Goal: Check status: Check status

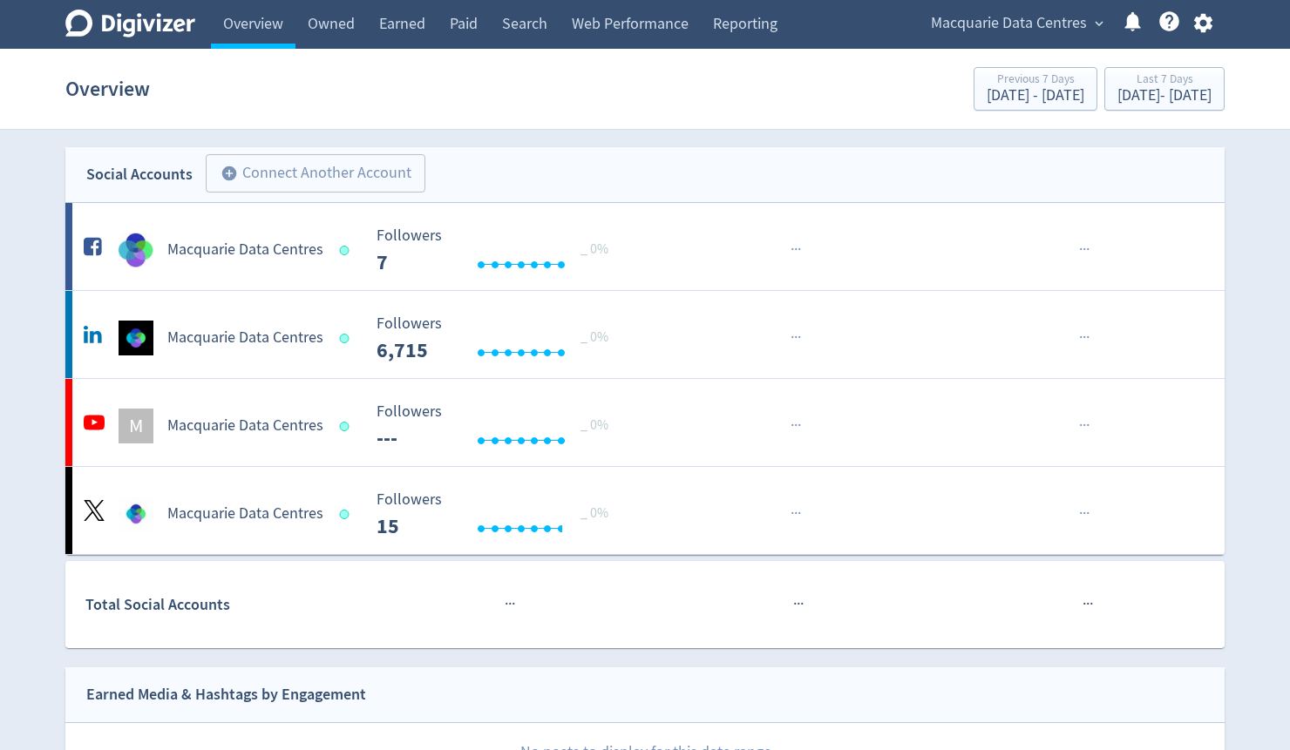
click at [1065, 17] on span "Macquarie Data Centres" at bounding box center [1009, 24] width 156 height 28
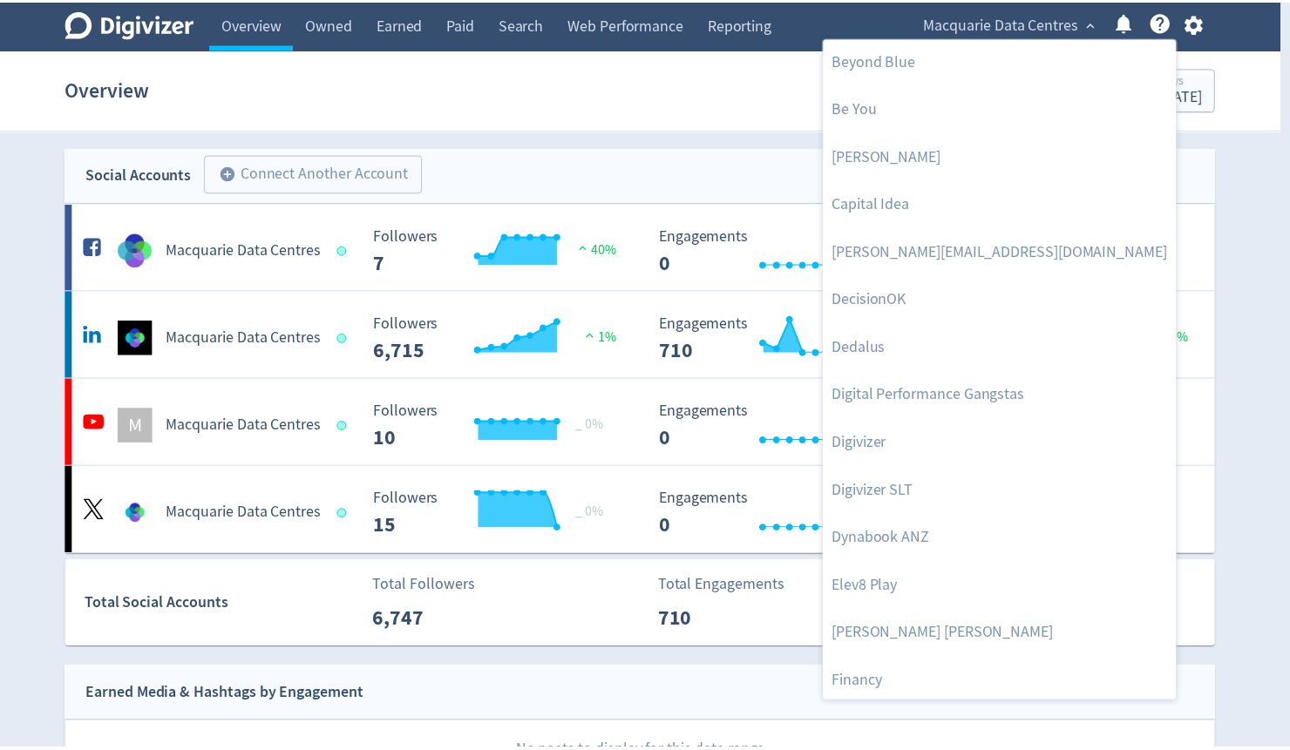
scroll to position [70, 0]
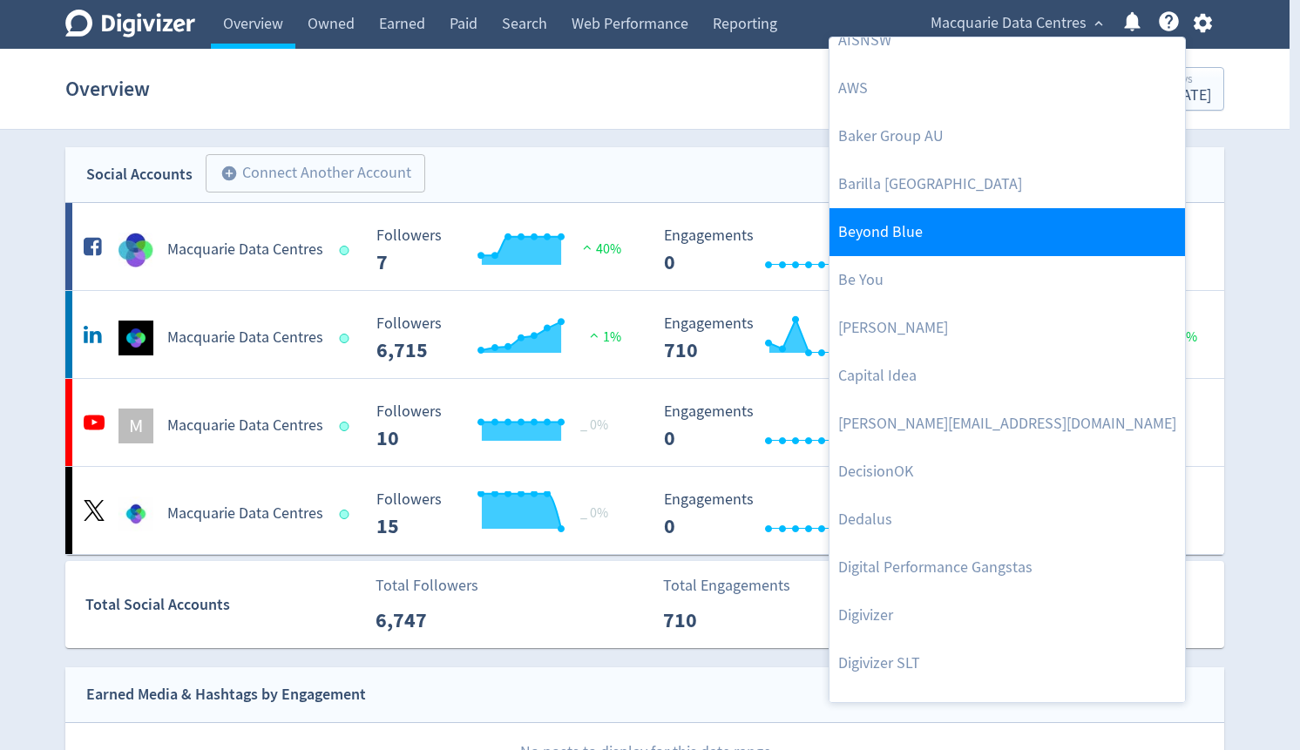
click at [903, 230] on link "Beyond Blue" at bounding box center [1008, 232] width 356 height 48
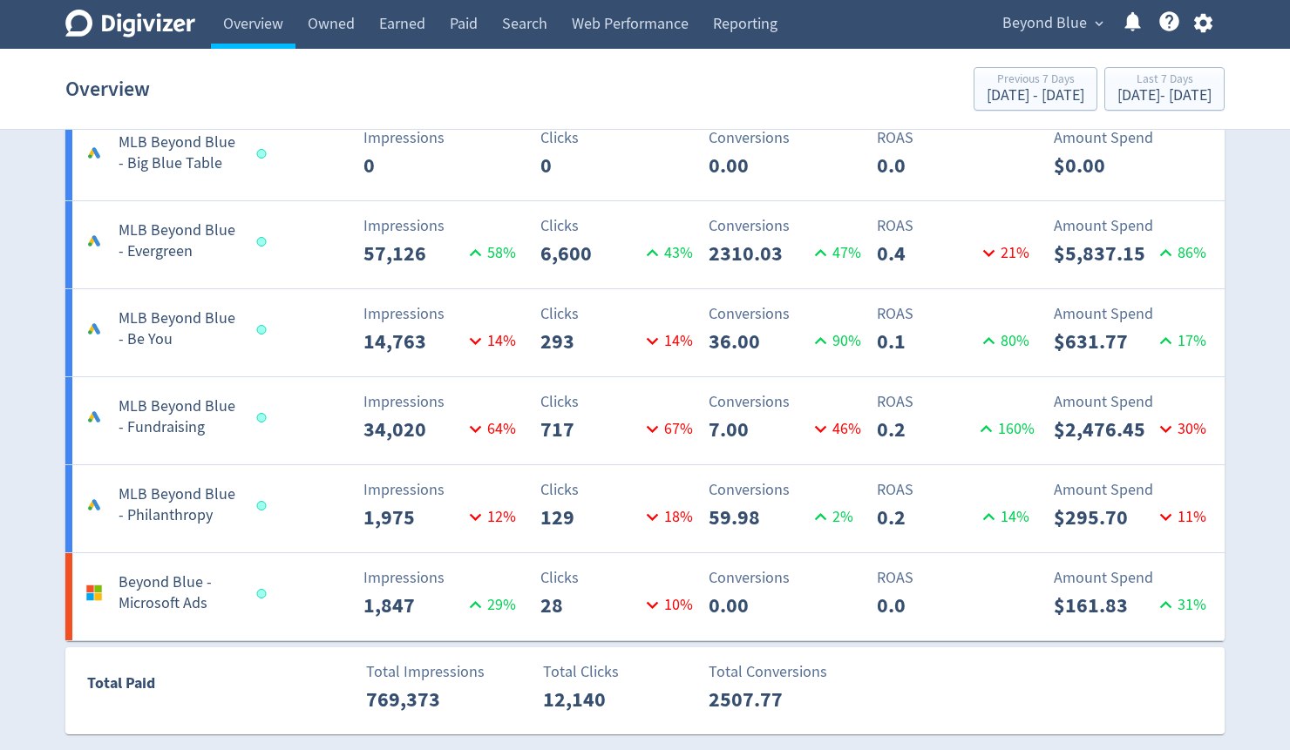
scroll to position [2997, 0]
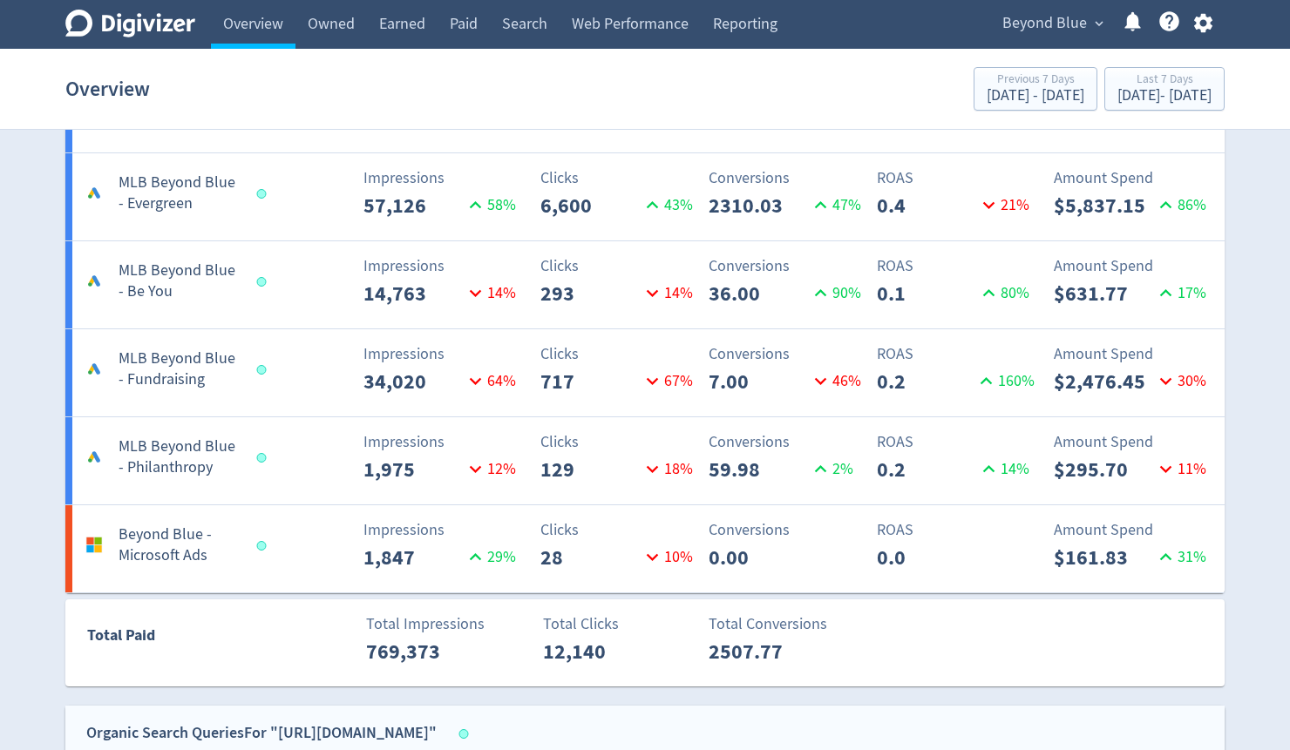
click at [157, 543] on h5 "Beyond Blue - Microsoft Ads" at bounding box center [180, 546] width 122 height 42
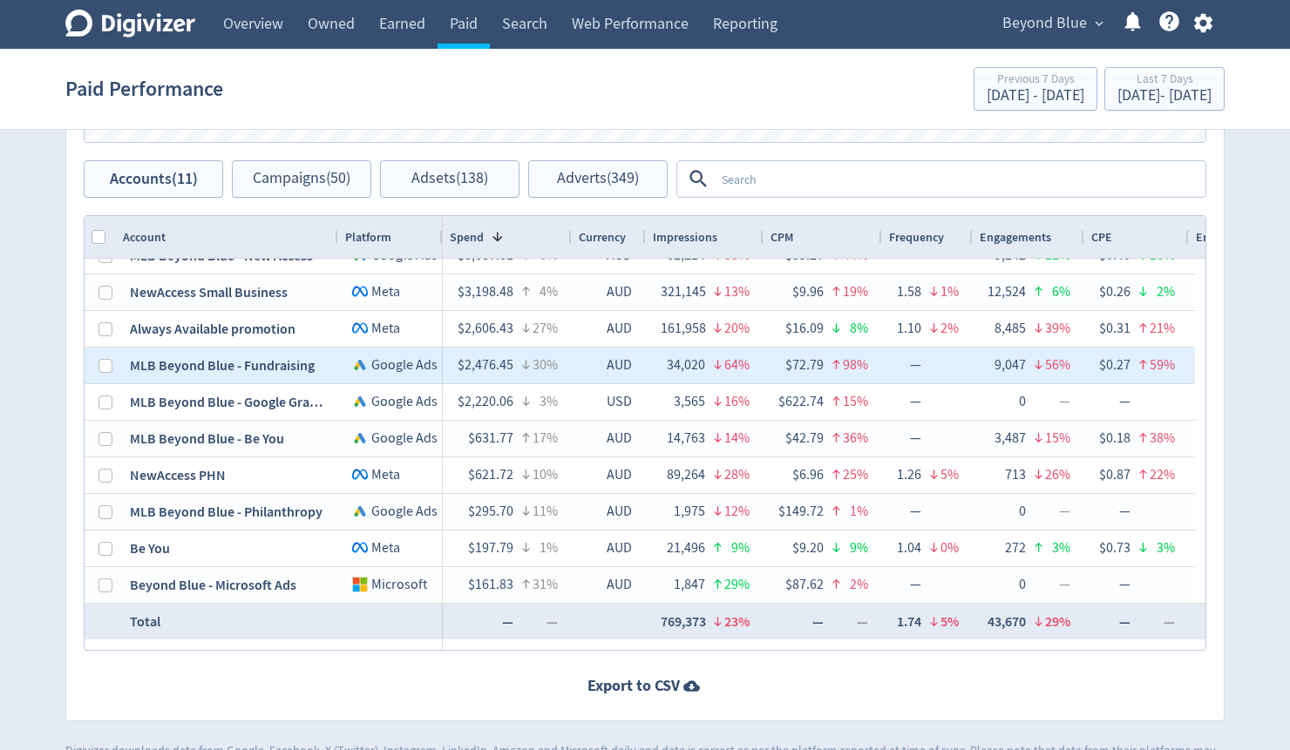
scroll to position [1073, 0]
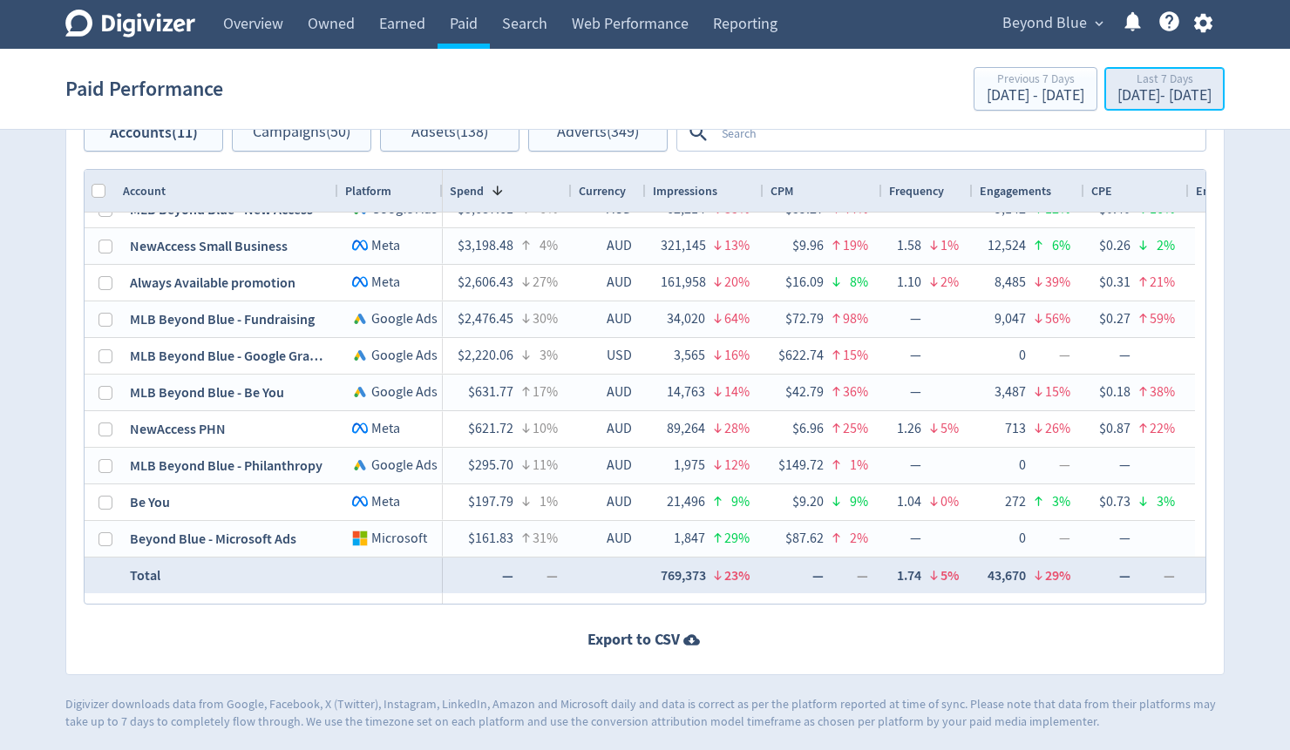
click at [1117, 91] on div "[DATE] - [DATE]" at bounding box center [1164, 96] width 94 height 16
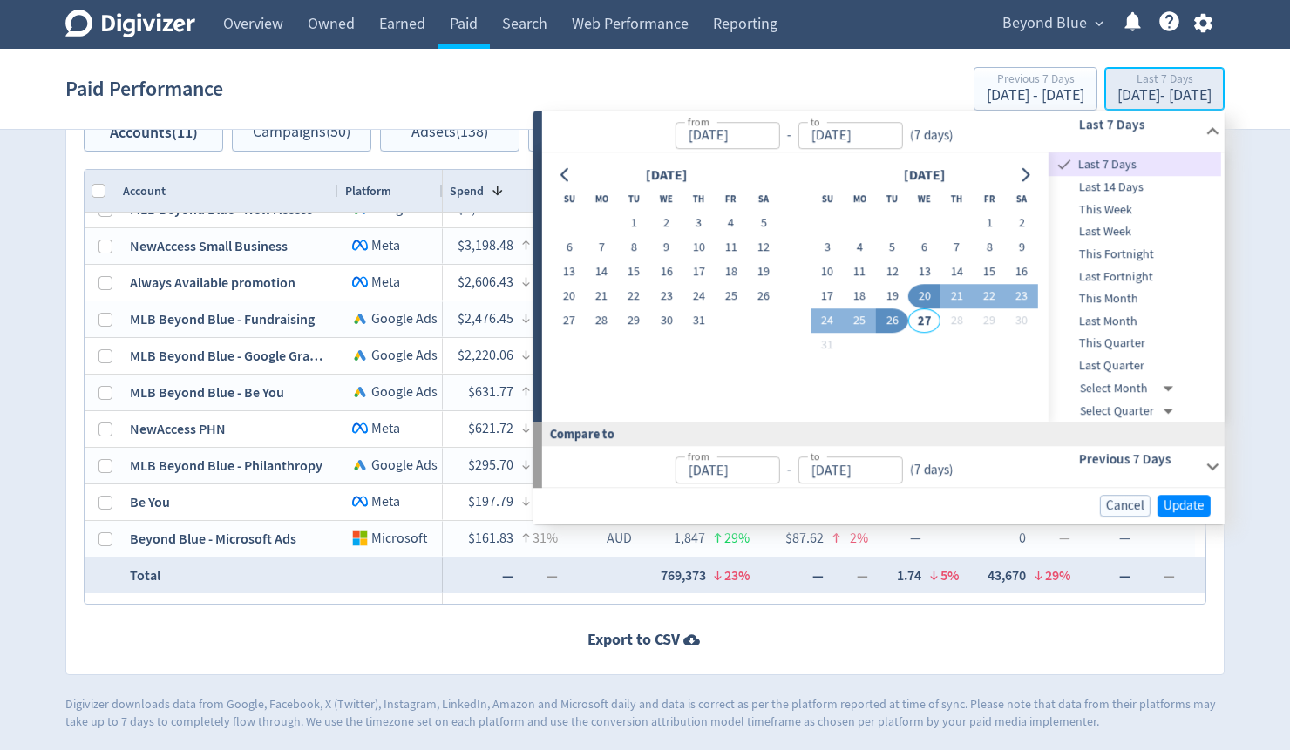
type input "[DATE]"
click at [565, 174] on icon "Go to previous month" at bounding box center [566, 175] width 14 height 14
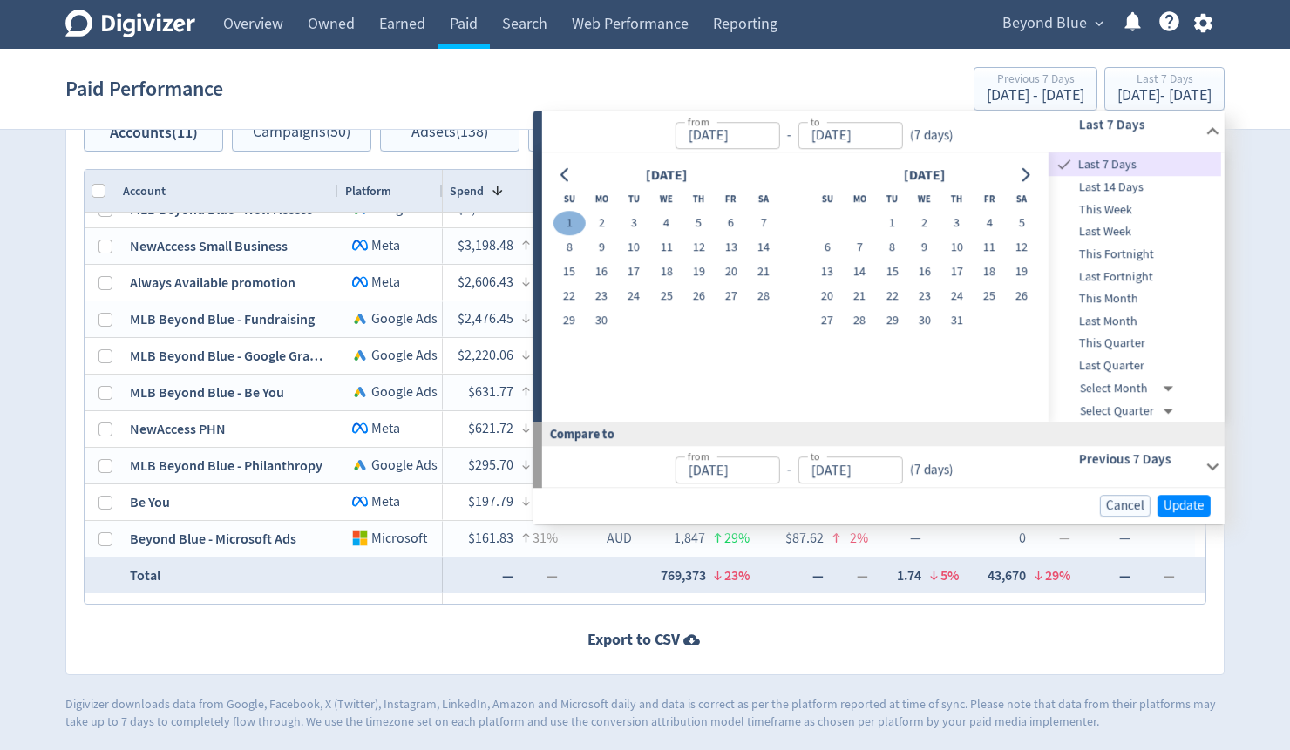
click at [561, 216] on button "1" at bounding box center [568, 224] width 32 height 24
type input "[DATE]"
click at [1030, 171] on icon "Go to next month" at bounding box center [1025, 175] width 14 height 14
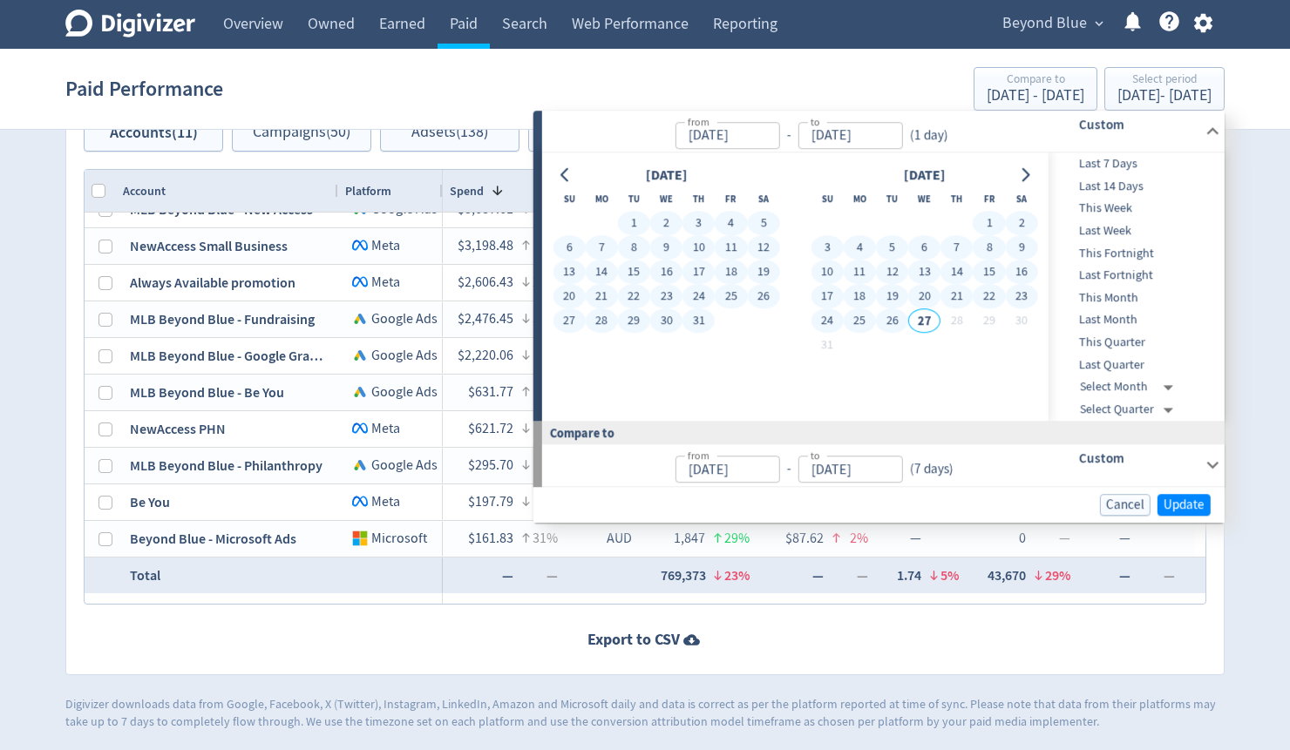
click at [886, 317] on button "26" at bounding box center [892, 321] width 32 height 24
type input "[DATE]"
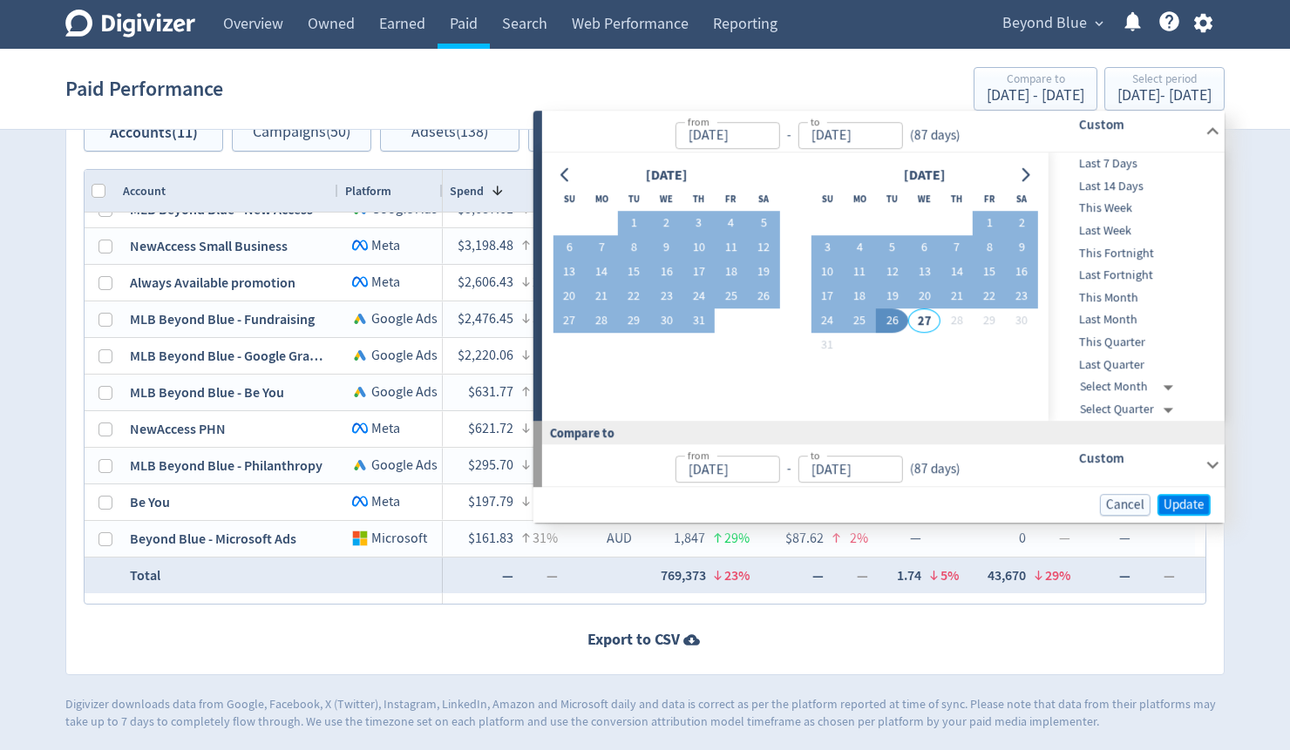
click at [1182, 505] on span "Update" at bounding box center [1183, 504] width 41 height 13
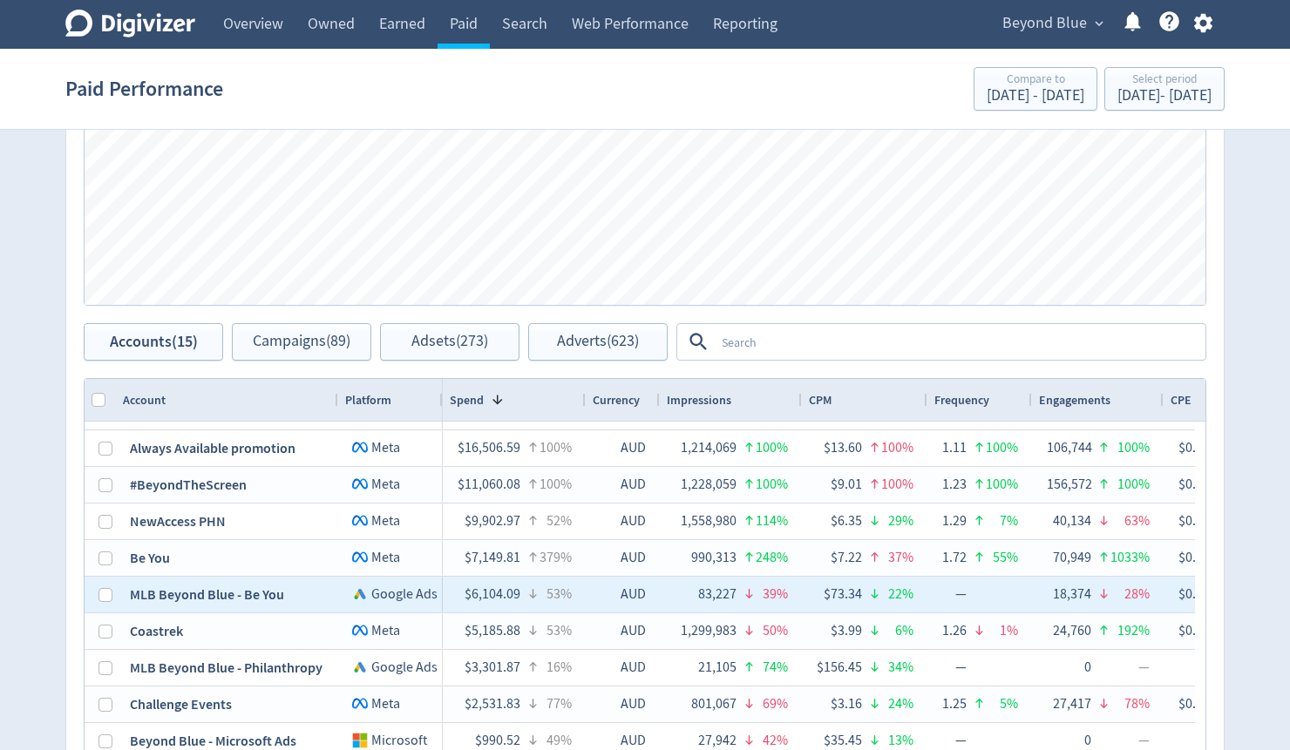
scroll to position [204, 0]
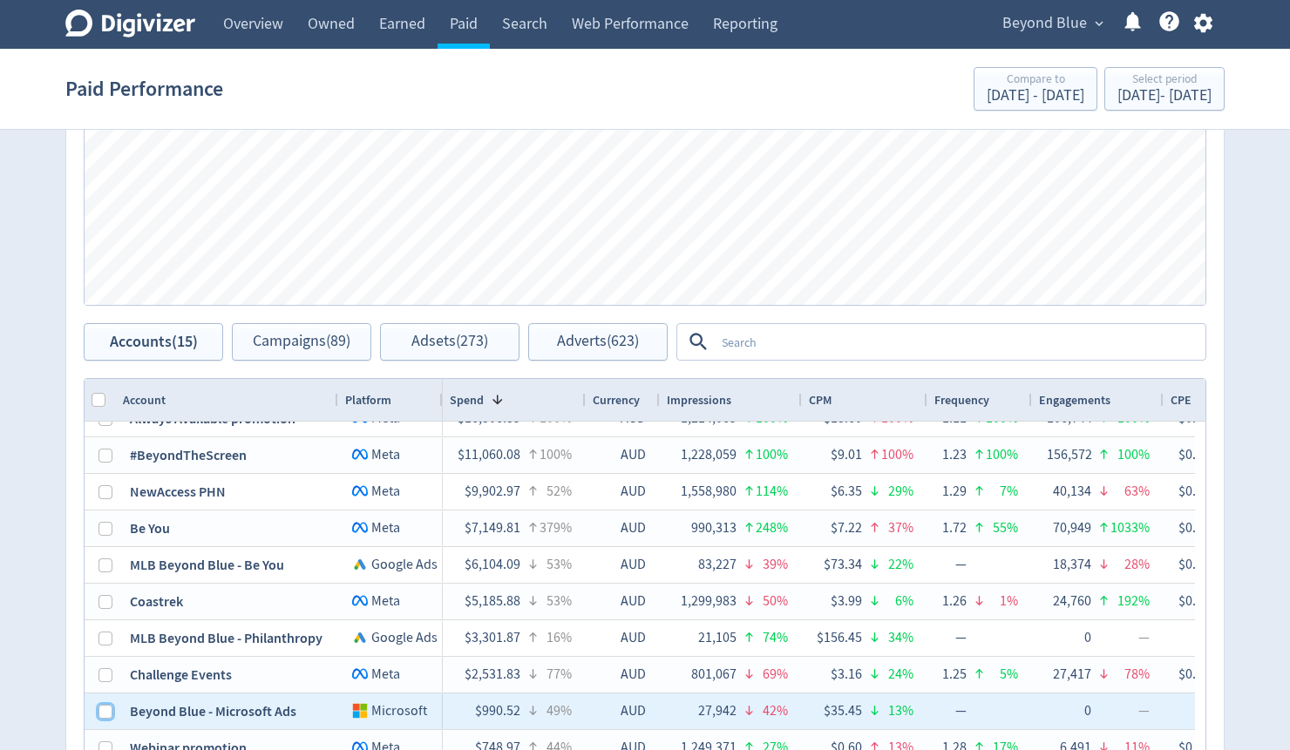
click at [106, 711] on input "Press Space to toggle row selection (unchecked)" at bounding box center [105, 712] width 14 height 14
checkbox input "true"
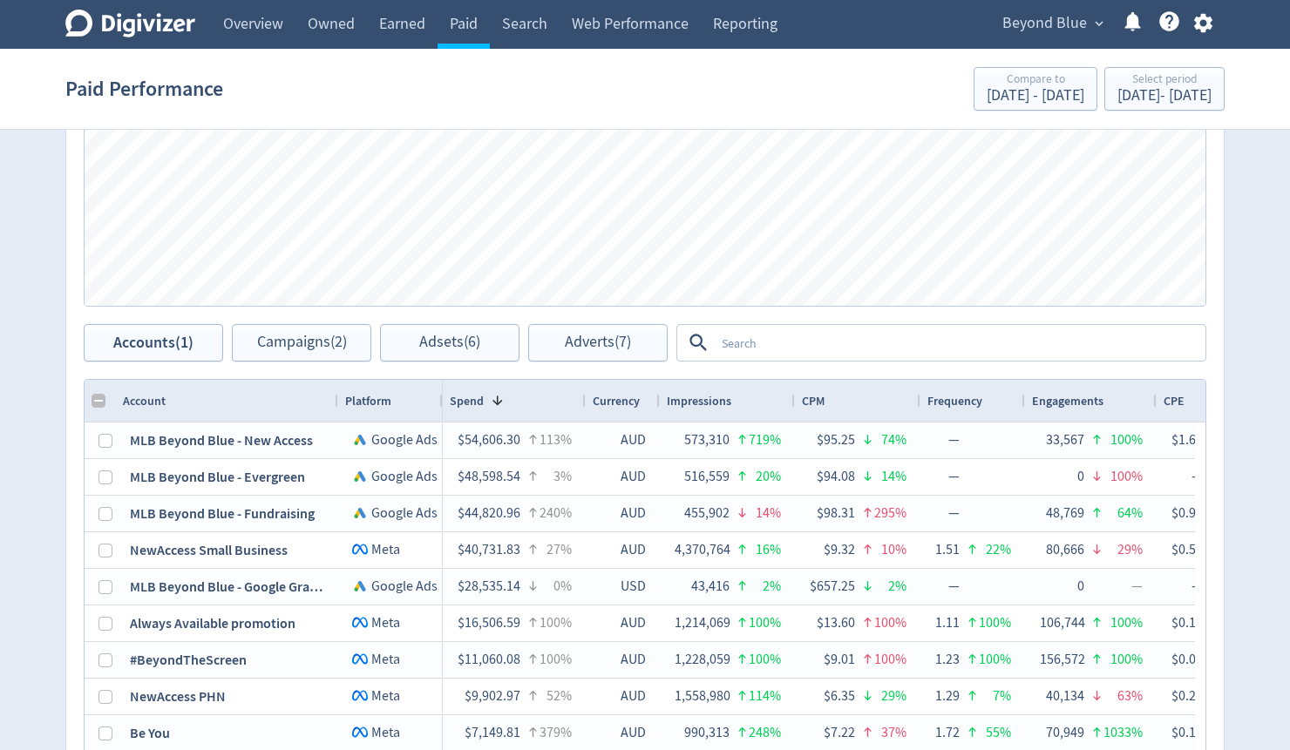
scroll to position [864, 0]
click at [1109, 107] on div "Select period [DATE] - [DATE]" at bounding box center [1164, 90] width 110 height 36
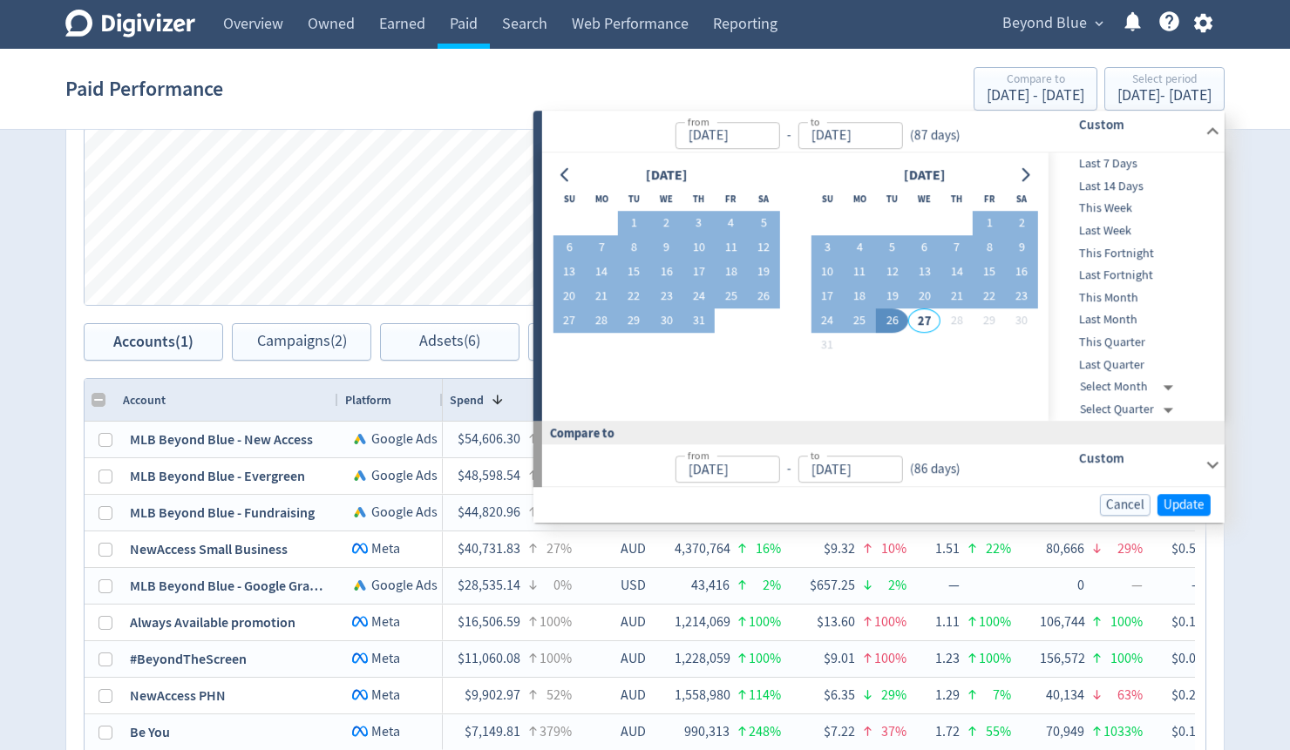
click at [1250, 337] on div "Digivizer Logo [PERSON_NAME] Logo Overview Owned Earned Paid Search Web Perform…" at bounding box center [645, 38] width 1290 height 1804
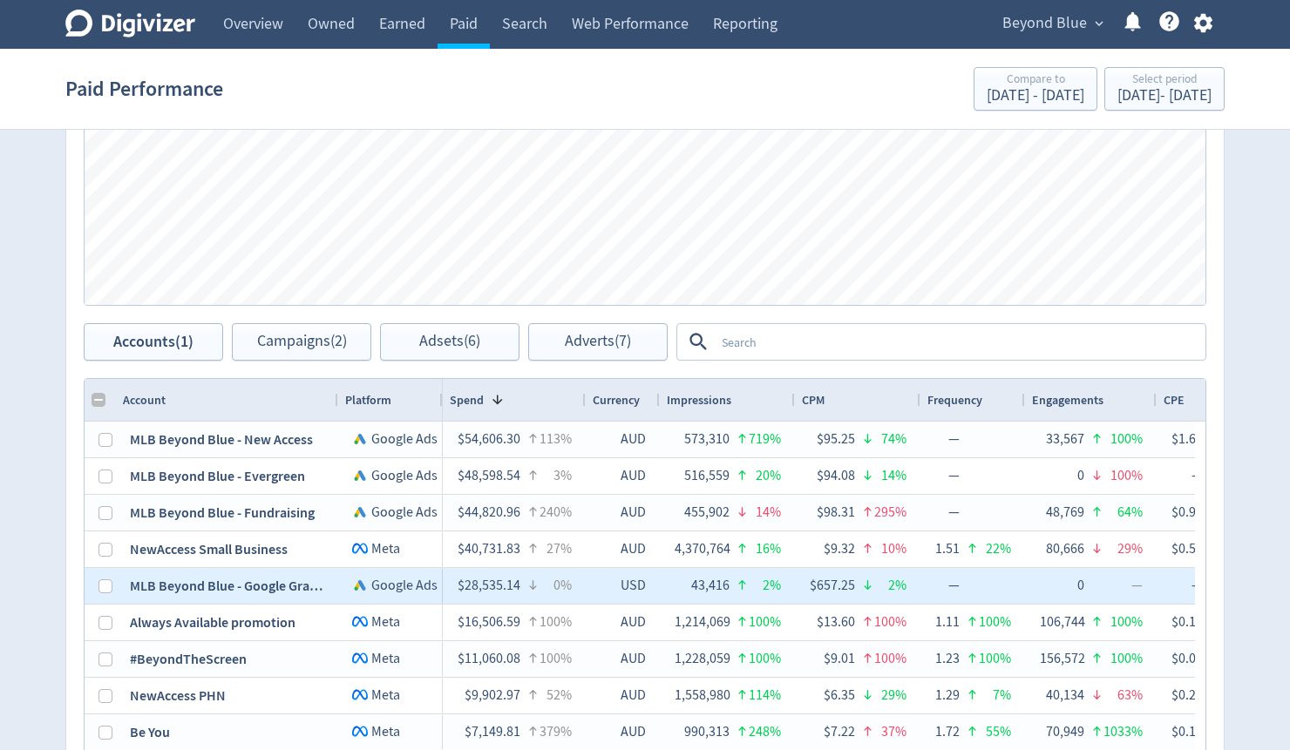
scroll to position [0, 0]
checkbox input "false"
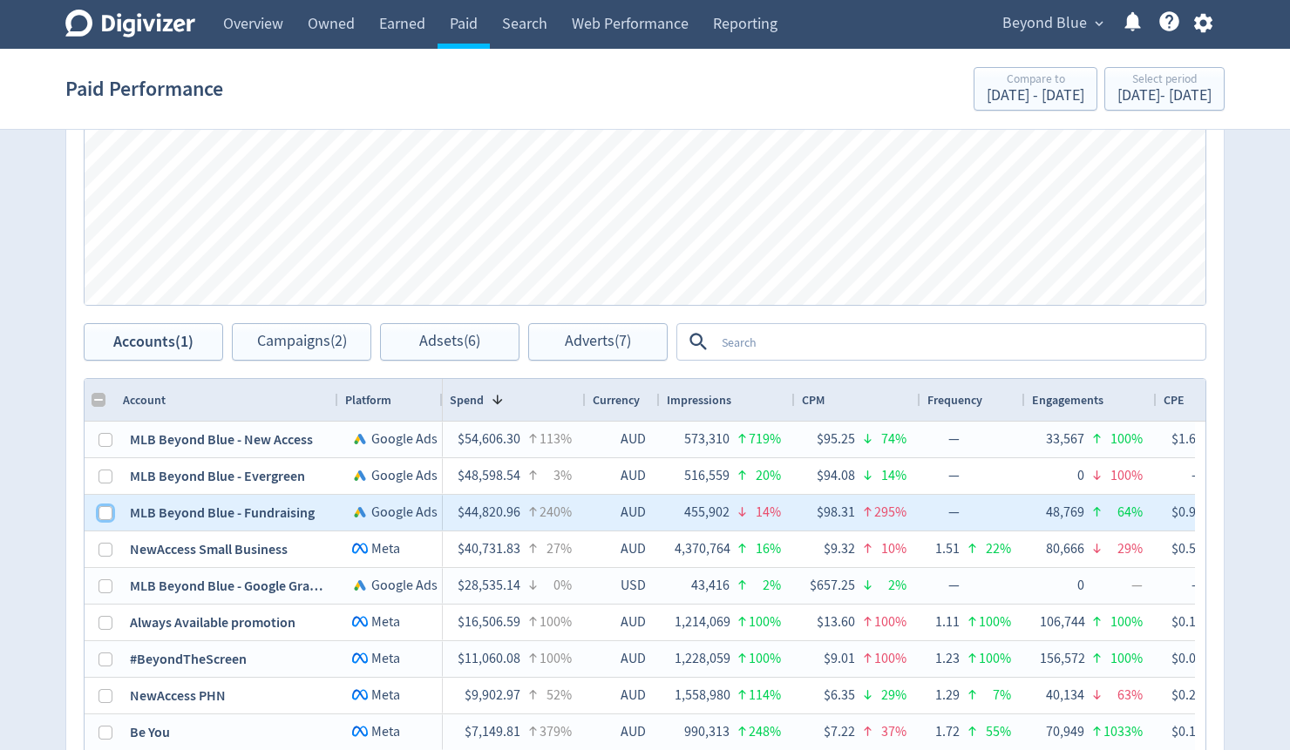
click at [105, 509] on input "Press Space to toggle row selection (unchecked)" at bounding box center [105, 513] width 14 height 14
checkbox input "true"
checkbox input "false"
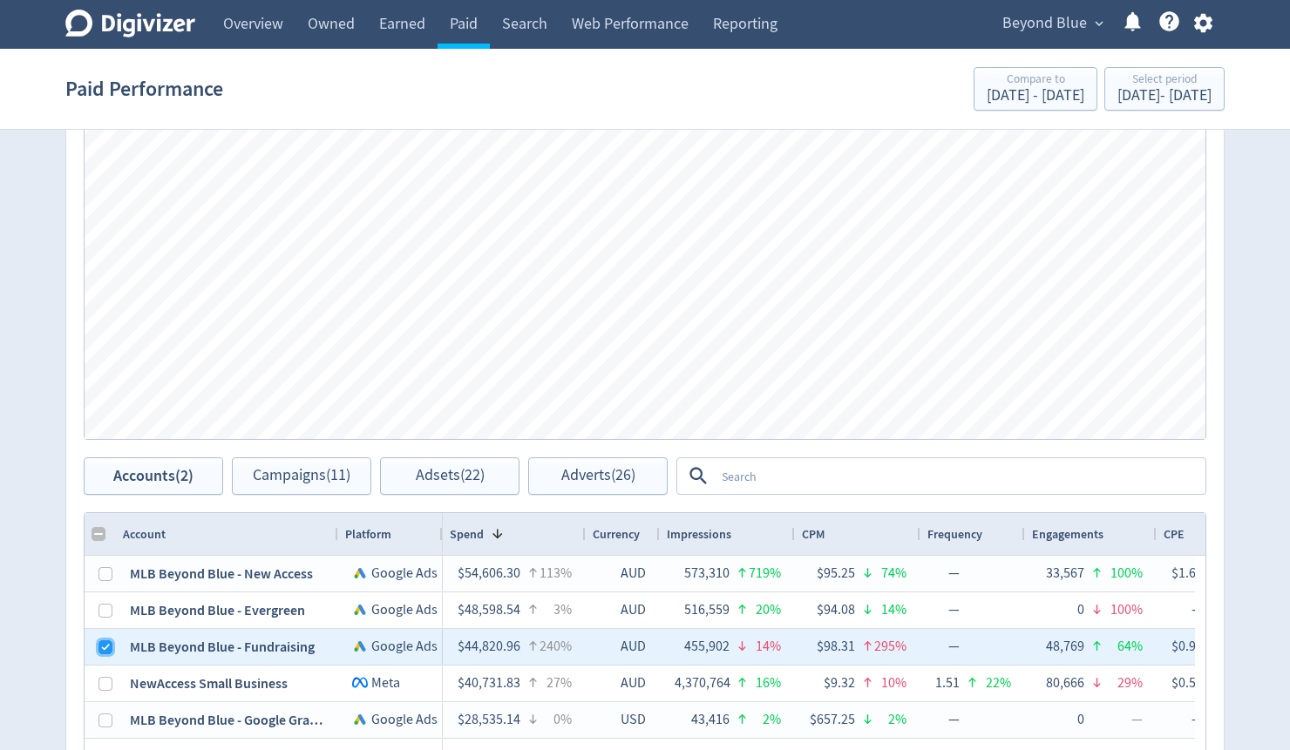
scroll to position [725, 0]
